Goal: Contribute content: Add original content to the website for others to see

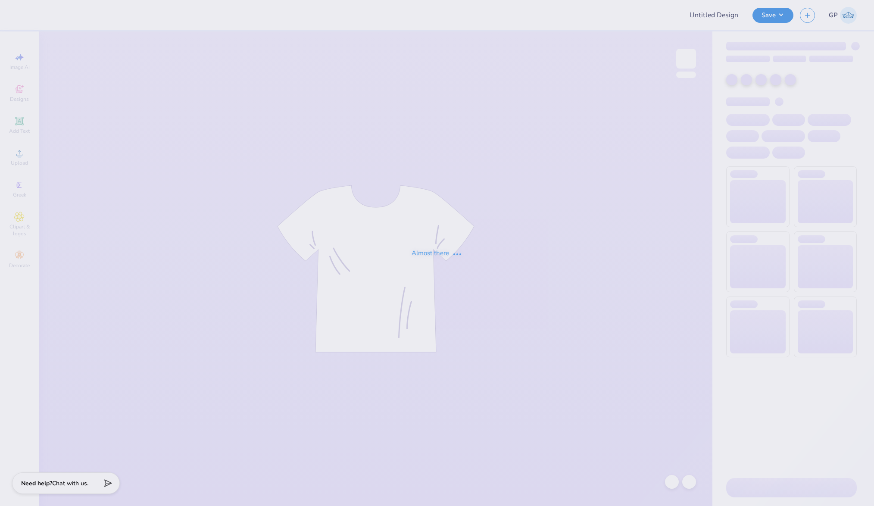
type input "[PERSON_NAME] : [GEOGRAPHIC_DATA]"
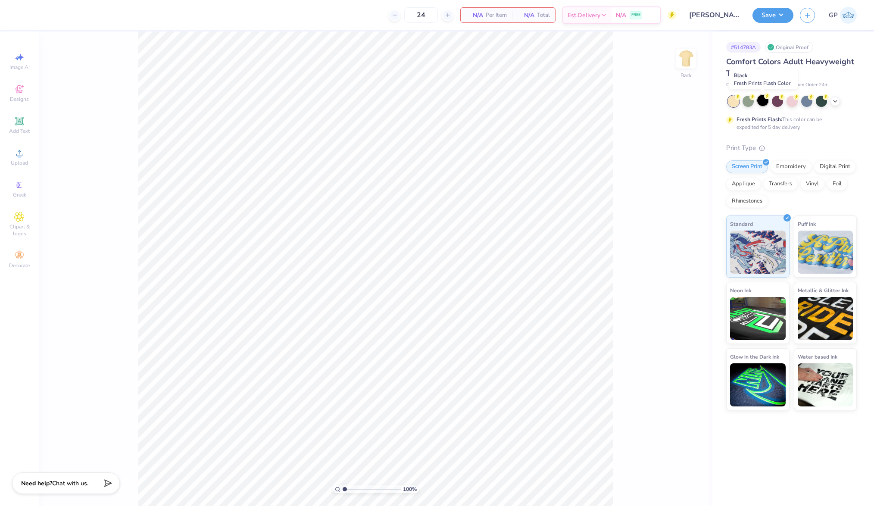
click at [765, 100] on div at bounding box center [762, 100] width 11 height 11
click at [25, 152] on div "Upload" at bounding box center [19, 156] width 30 height 25
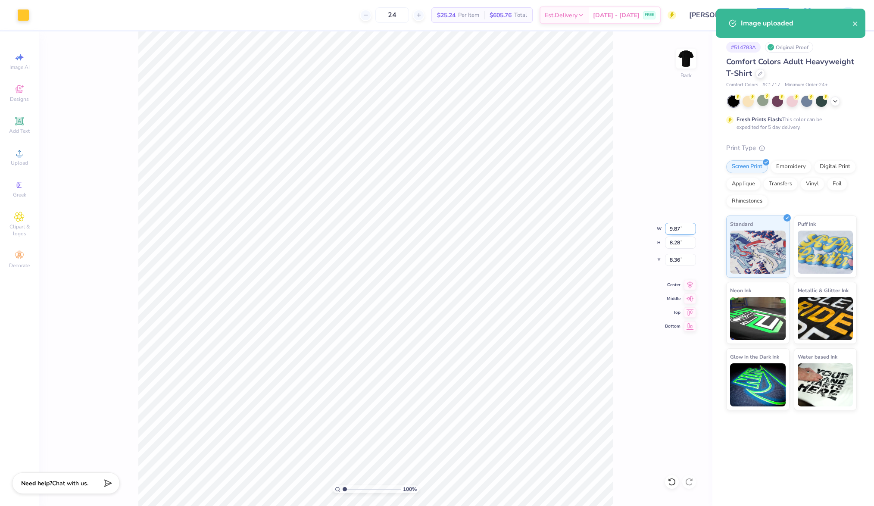
click at [677, 234] on input "9.87" at bounding box center [680, 229] width 31 height 12
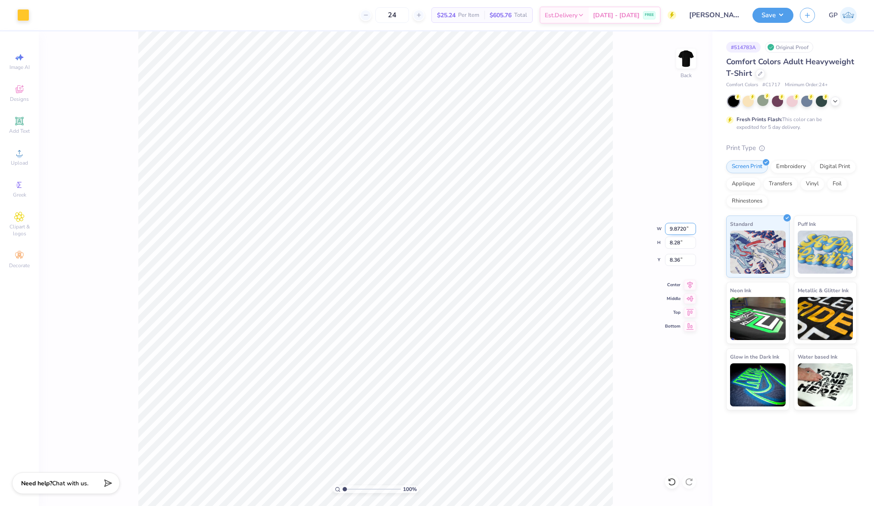
type input "9.87"
type input "8.29"
click at [674, 227] on input "9.87" at bounding box center [680, 229] width 31 height 12
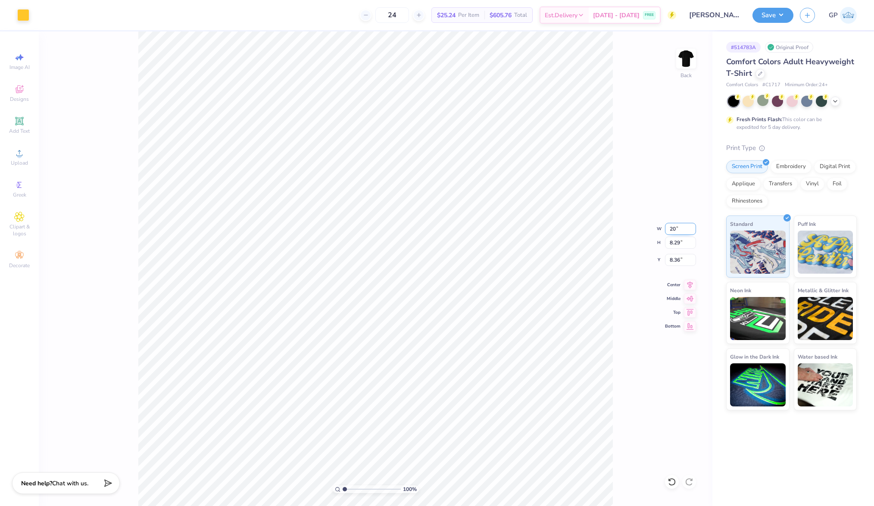
type input "2"
type input "10.00"
type input "8.39"
type input "3.00"
click at [681, 66] on img at bounding box center [686, 58] width 34 height 34
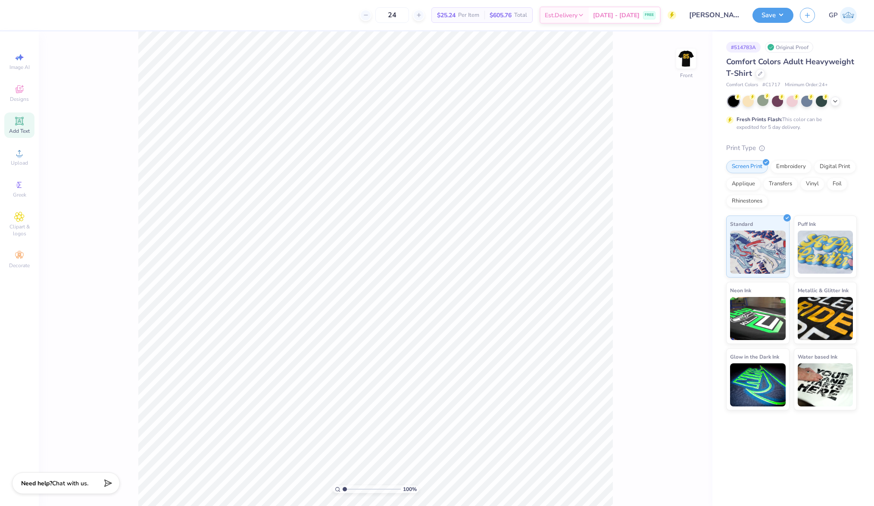
click at [23, 121] on icon at bounding box center [19, 121] width 10 height 10
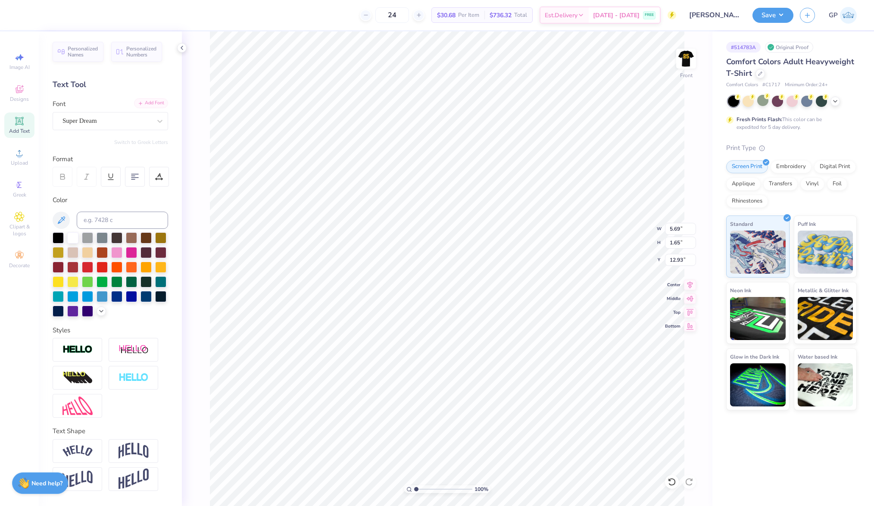
click at [135, 100] on div "Add Font" at bounding box center [151, 103] width 34 height 10
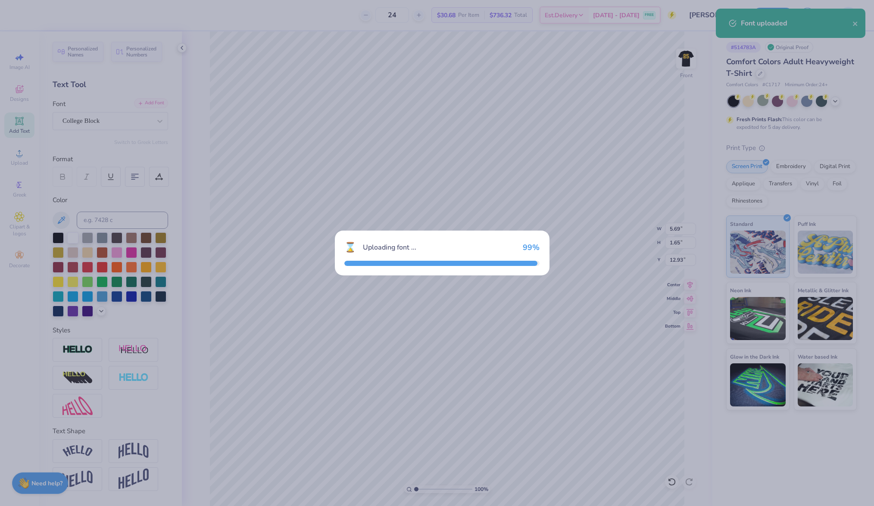
type input "4.94"
type input "1.83"
type input "12.83"
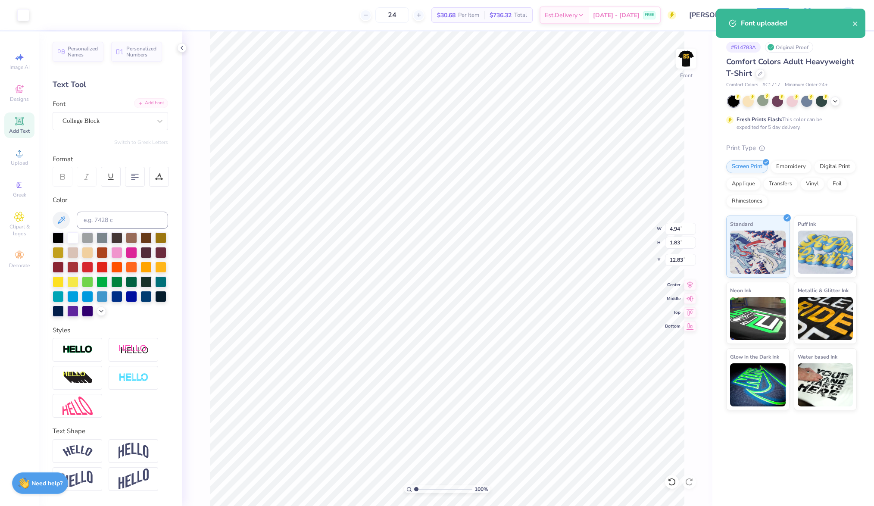
scroll to position [10, 1]
type textarea "chi o x beta"
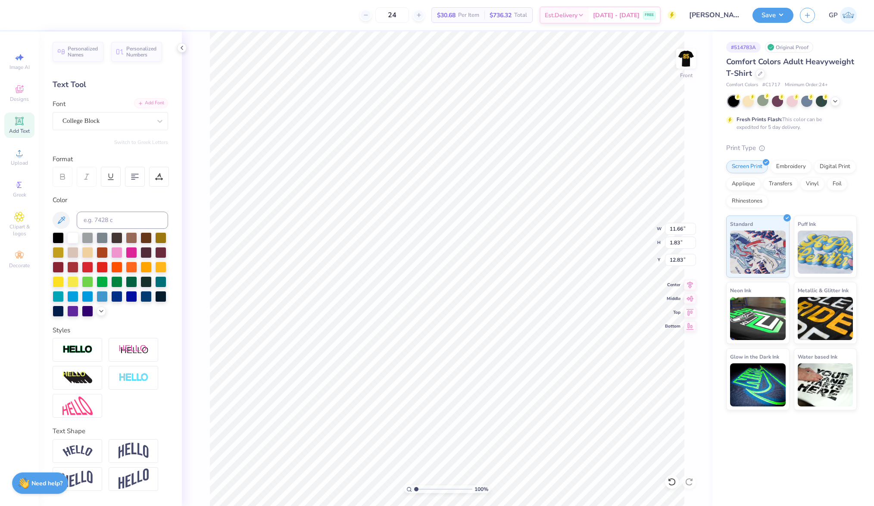
type input "11.66"
click at [98, 314] on icon at bounding box center [101, 310] width 7 height 7
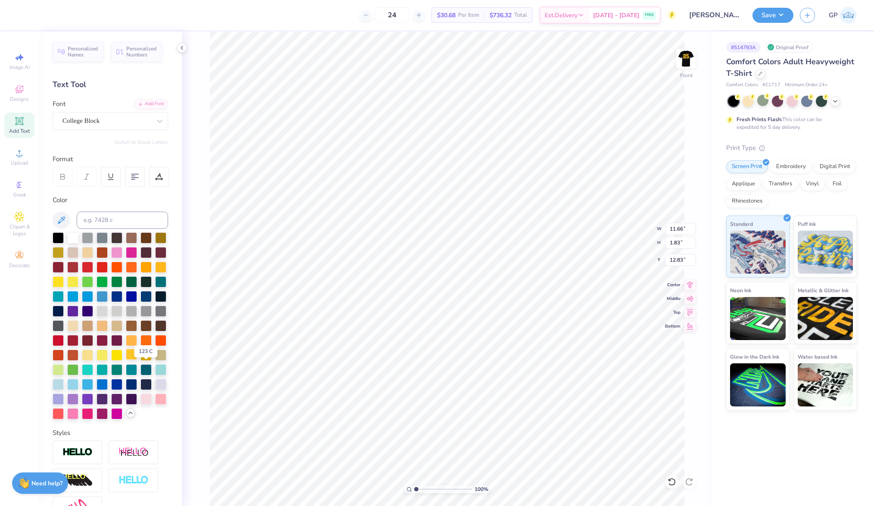
click at [137, 360] on div at bounding box center [131, 354] width 11 height 11
click at [679, 259] on input "12.83" at bounding box center [680, 260] width 31 height 12
type input "3.00"
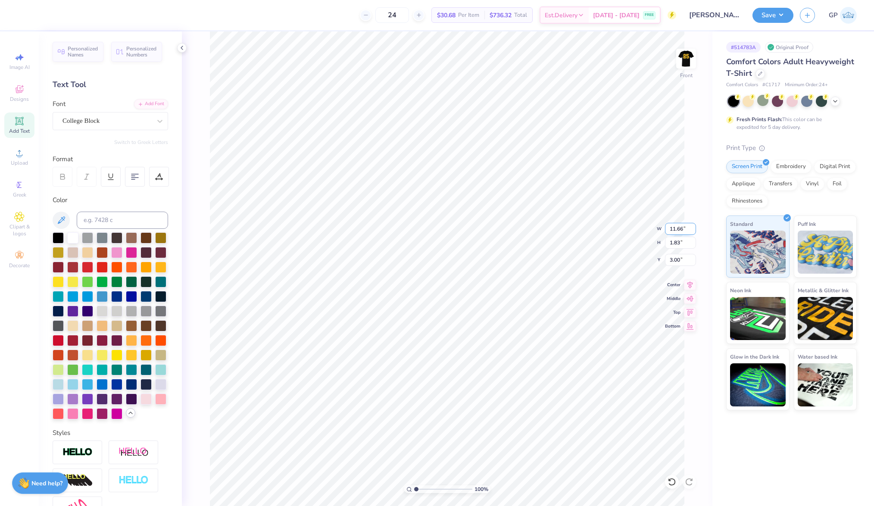
click at [686, 231] on input "11.66" at bounding box center [680, 229] width 31 height 12
type input "12.00"
type input "1.89"
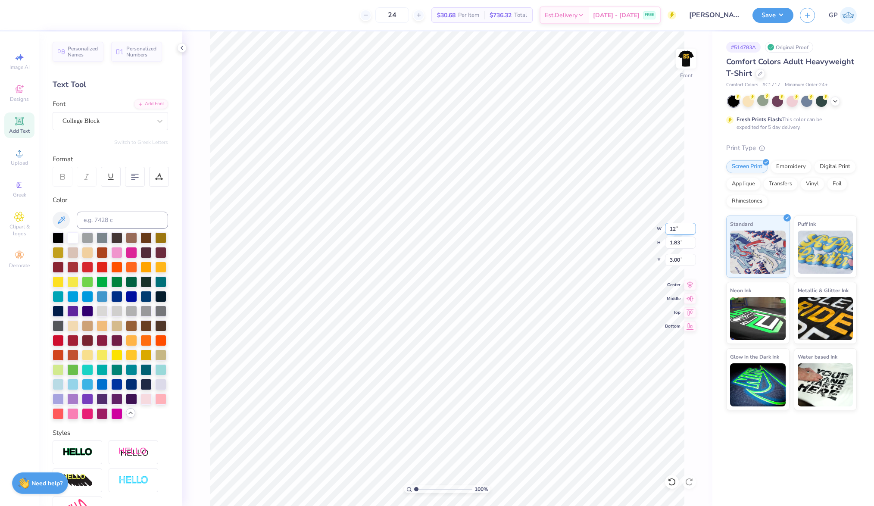
type input "2.97"
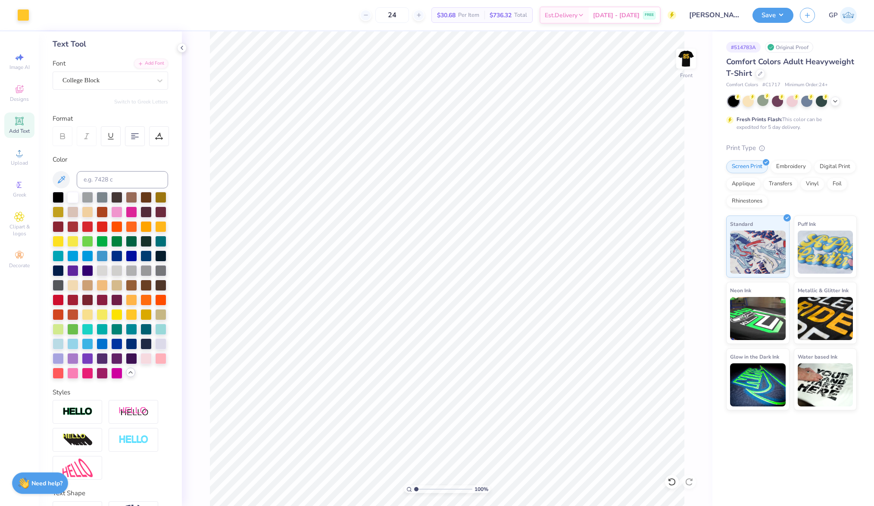
click at [773, 3] on div "Save GP" at bounding box center [814, 15] width 122 height 30
click at [761, 17] on button "Save" at bounding box center [773, 13] width 41 height 15
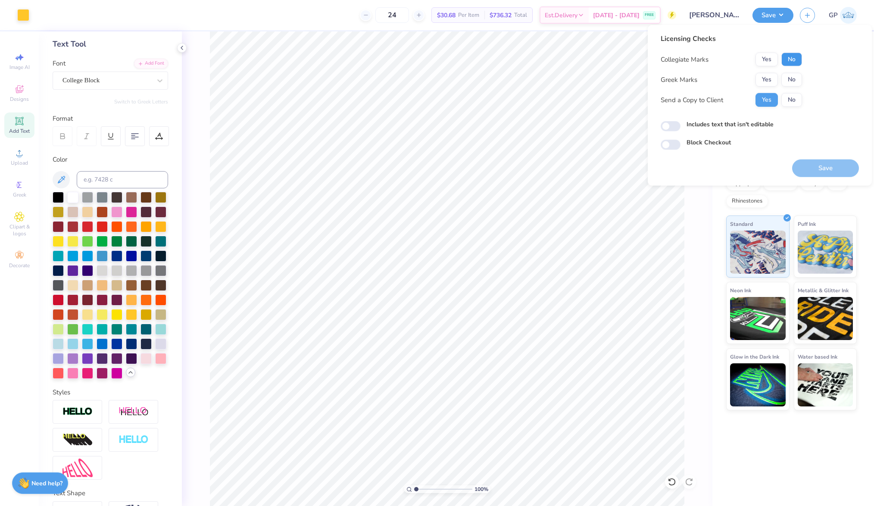
click at [783, 54] on button "No" at bounding box center [792, 60] width 21 height 14
click at [752, 82] on div "Greek Marks Yes No" at bounding box center [731, 80] width 141 height 14
click at [766, 78] on button "Yes" at bounding box center [767, 80] width 22 height 14
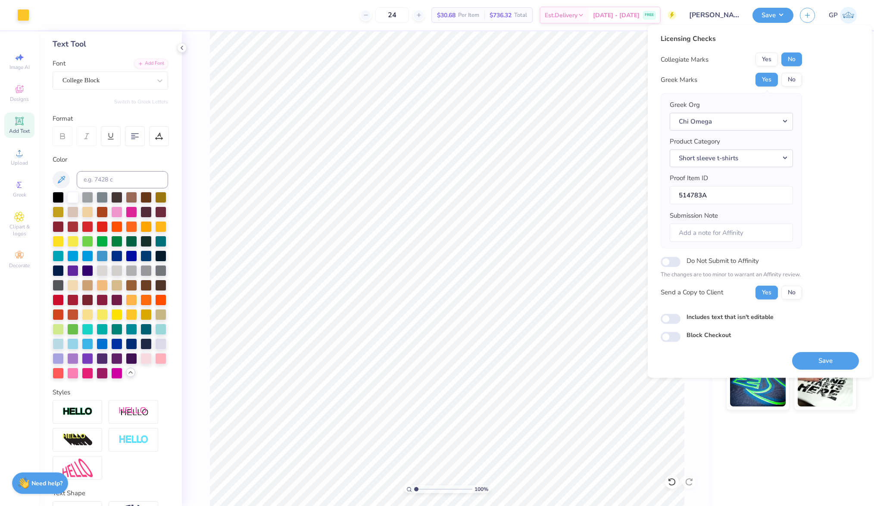
click at [678, 312] on div "Includes text that isn't editable" at bounding box center [760, 317] width 198 height 10
click at [674, 322] on input "Includes text that isn't editable" at bounding box center [671, 319] width 20 height 10
checkbox input "true"
click at [808, 356] on button "Save" at bounding box center [825, 361] width 67 height 18
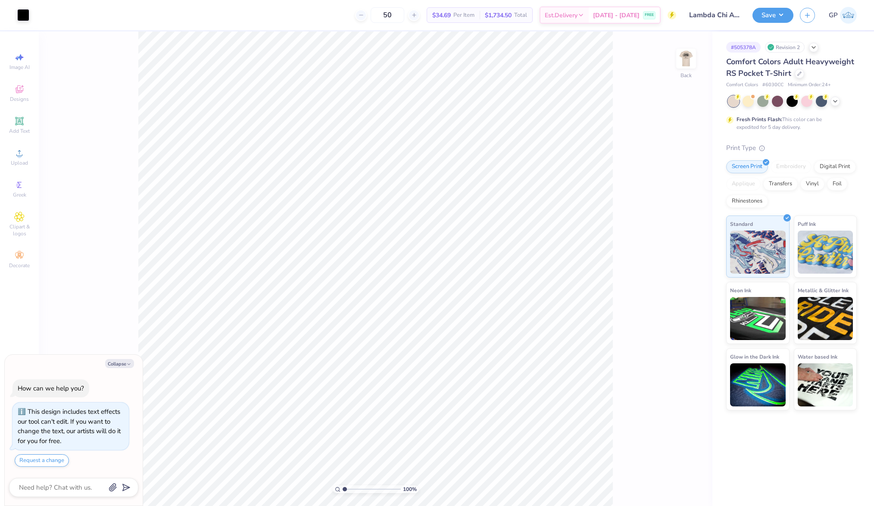
type textarea "x"
